Goal: Information Seeking & Learning: Learn about a topic

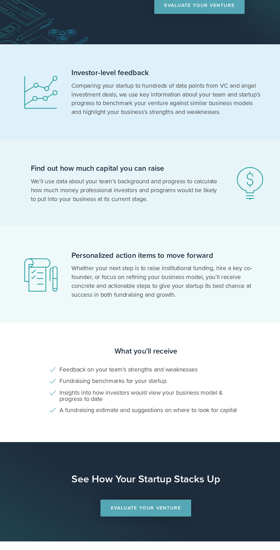
click at [243, 337] on section "Personalized action items to move forward Whether your next step is to raise in…" at bounding box center [140, 325] width 280 height 81
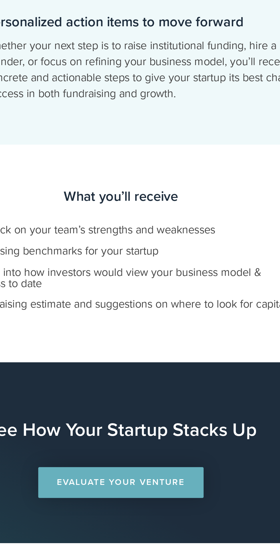
click at [153, 521] on link "Evaluate Your Venture" at bounding box center [140, 522] width 76 height 14
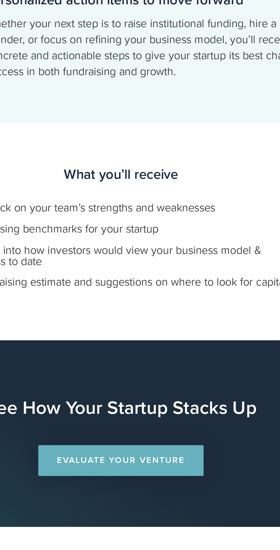
scroll to position [21, 0]
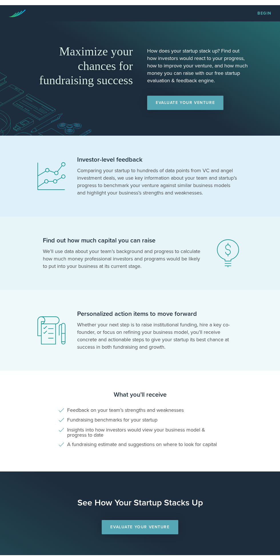
scroll to position [21, 0]
